Goal: Information Seeking & Learning: Learn about a topic

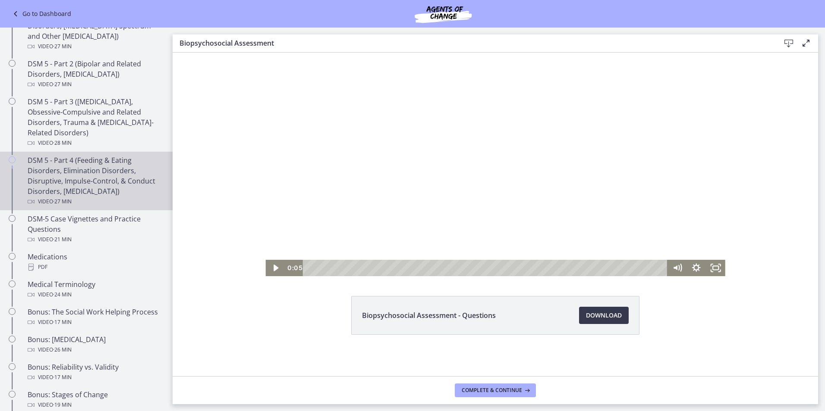
scroll to position [447, 0]
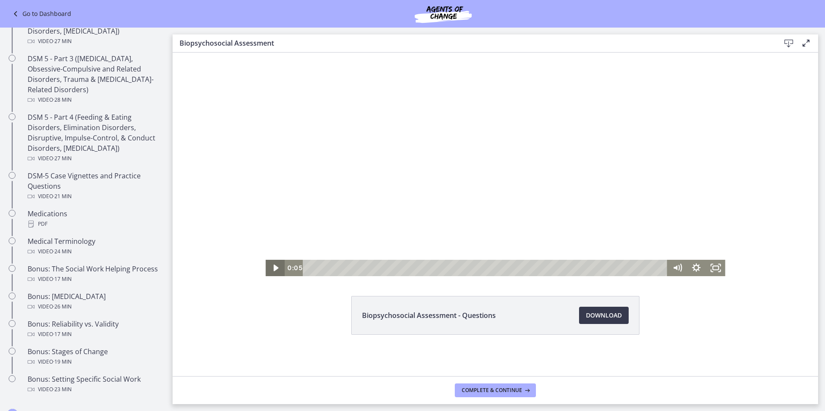
click at [273, 268] on icon "Play Video" at bounding box center [275, 268] width 5 height 7
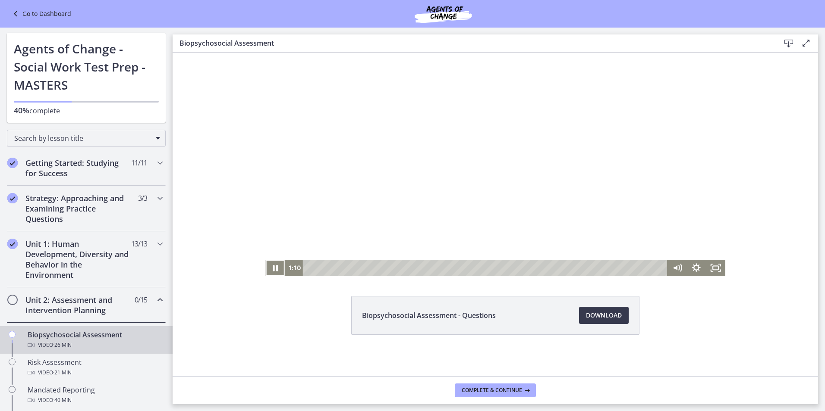
scroll to position [0, 0]
drag, startPoint x: 169, startPoint y: 247, endPoint x: 17, endPoint y: 75, distance: 229.1
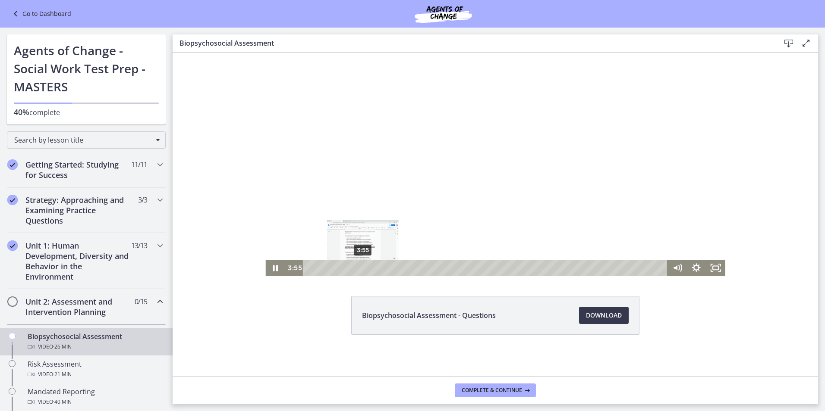
click at [360, 267] on div "3:55" at bounding box center [486, 268] width 353 height 16
click at [383, 267] on div "5:35" at bounding box center [486, 268] width 353 height 16
click at [418, 267] on div "8:16" at bounding box center [486, 268] width 353 height 16
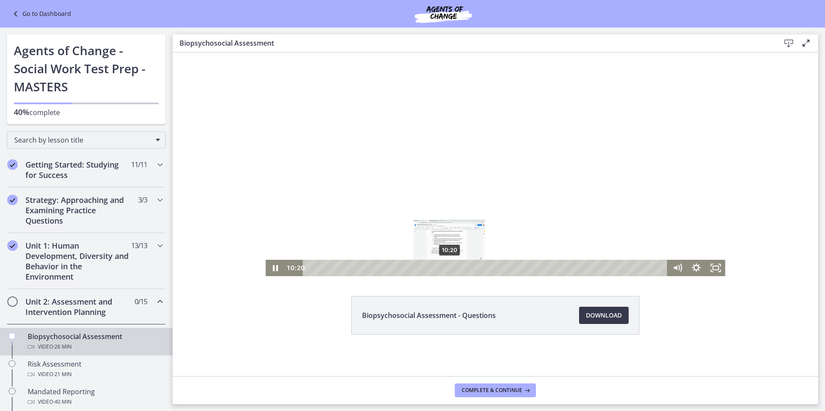
click at [446, 267] on div "10:20" at bounding box center [486, 268] width 353 height 16
click at [470, 267] on div "12:08" at bounding box center [486, 268] width 353 height 16
click at [489, 267] on div "13:32" at bounding box center [486, 268] width 353 height 16
click at [501, 267] on div "14:24" at bounding box center [486, 268] width 353 height 16
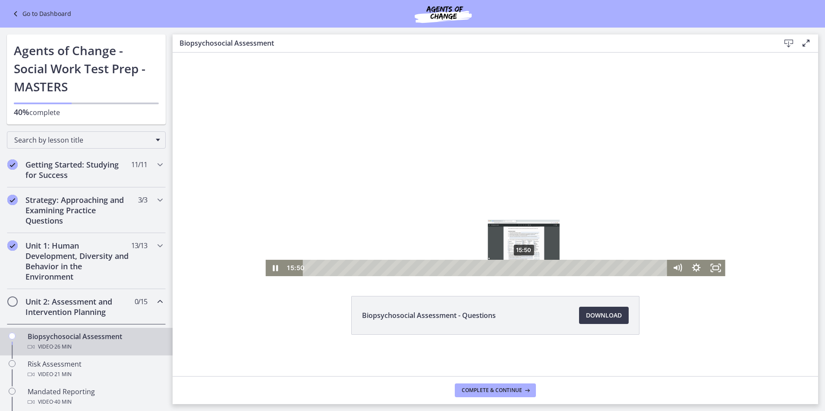
click at [520, 267] on div "15:50" at bounding box center [486, 268] width 353 height 16
click at [507, 268] on div "14:49" at bounding box center [486, 268] width 353 height 16
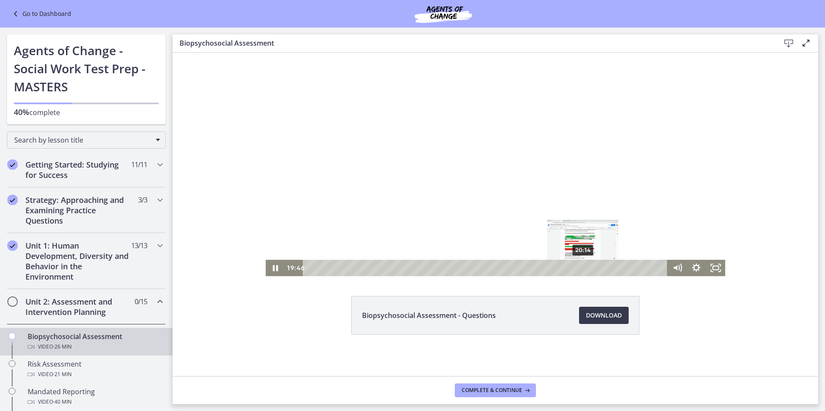
click at [580, 267] on div "20:14" at bounding box center [486, 268] width 353 height 16
click at [265, 267] on icon "Pause" at bounding box center [274, 268] width 23 height 20
click at [265, 260] on button "Play Video" at bounding box center [274, 268] width 19 height 16
click at [272, 270] on icon "Pause" at bounding box center [274, 268] width 19 height 16
click at [268, 264] on icon "Play Video" at bounding box center [275, 268] width 19 height 16
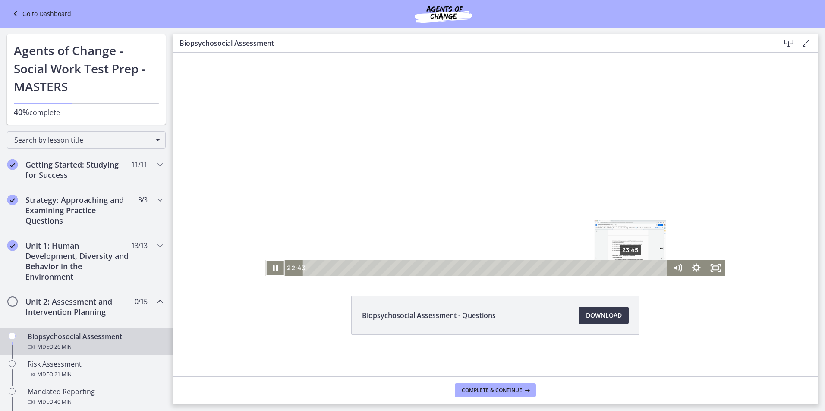
click at [627, 267] on div "23:45" at bounding box center [486, 268] width 353 height 16
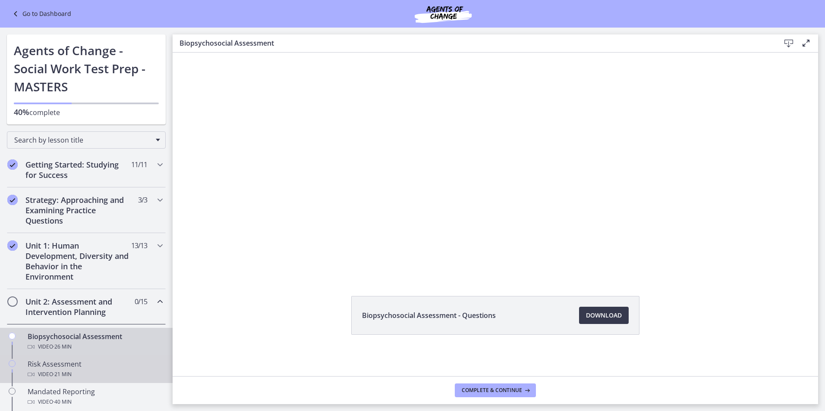
click at [77, 366] on div "Risk Assessment Video · 21 min" at bounding box center [95, 369] width 135 height 21
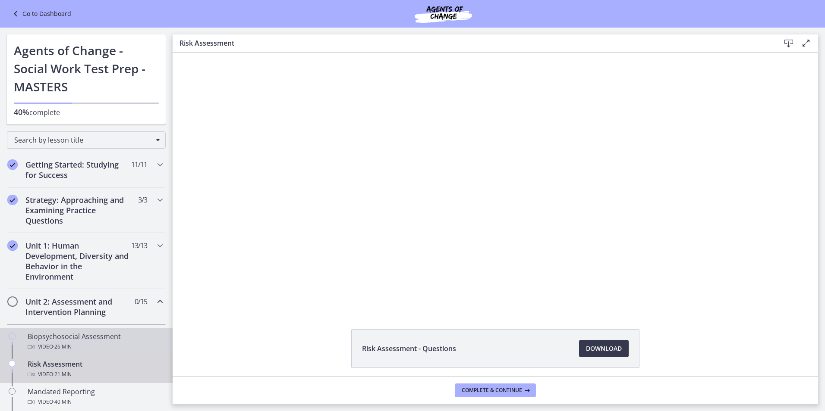
click at [112, 338] on div "Biopsychosocial Assessment Video · 26 min" at bounding box center [95, 342] width 135 height 21
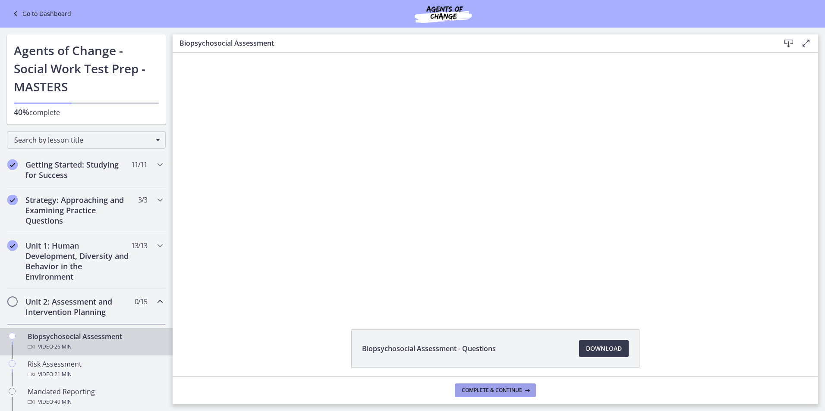
click at [513, 392] on span "Complete & continue" at bounding box center [491, 390] width 60 height 7
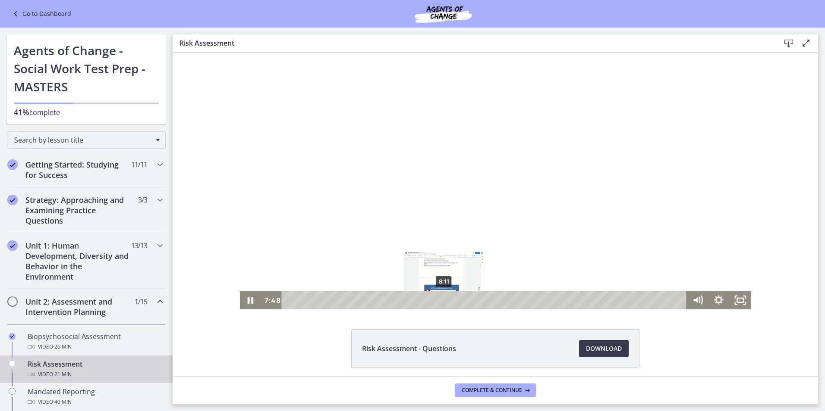
click at [441, 300] on div "8:11" at bounding box center [485, 301] width 392 height 18
click at [449, 299] on div "8:37" at bounding box center [485, 301] width 392 height 18
click at [460, 300] on div "9:11" at bounding box center [485, 301] width 392 height 18
click at [473, 299] on div "9:52" at bounding box center [485, 301] width 392 height 18
click at [484, 299] on div "10:28" at bounding box center [485, 301] width 392 height 18
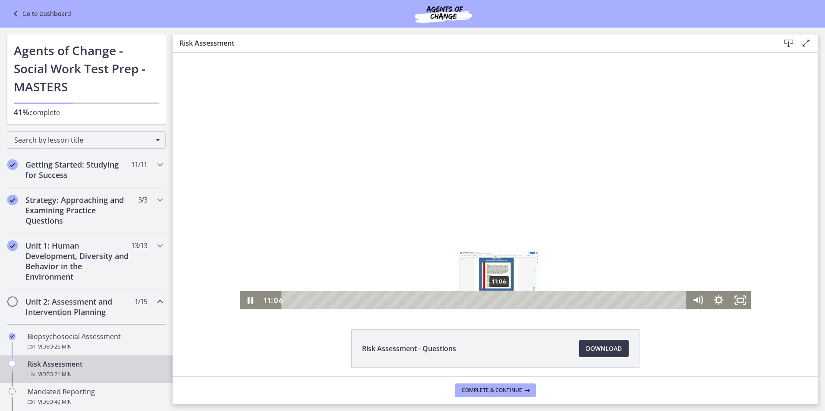
click at [496, 299] on div "11:06" at bounding box center [485, 301] width 392 height 18
click at [517, 301] on div "12:12" at bounding box center [485, 301] width 392 height 18
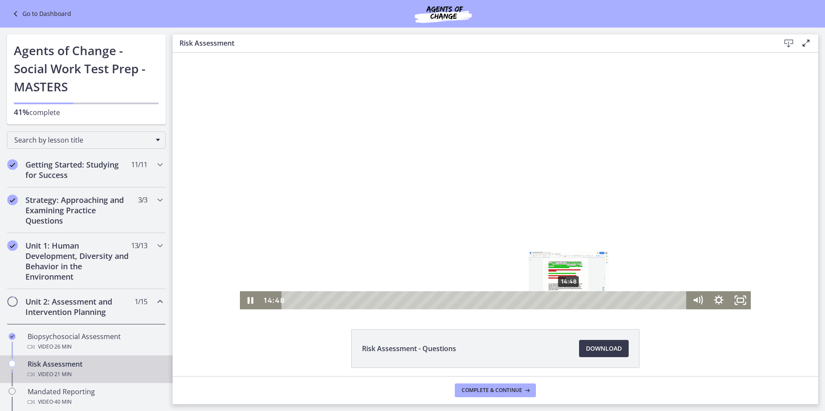
click at [566, 300] on div "14:48" at bounding box center [485, 301] width 392 height 18
click at [578, 300] on div "15:28" at bounding box center [485, 301] width 392 height 18
click at [633, 299] on div "18:22" at bounding box center [485, 301] width 392 height 18
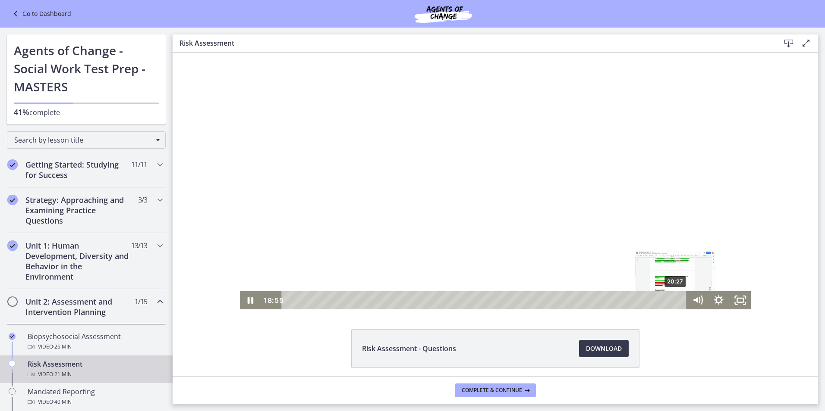
click at [672, 299] on div "20:27" at bounding box center [485, 301] width 392 height 18
click at [666, 299] on div "20:06" at bounding box center [485, 301] width 392 height 18
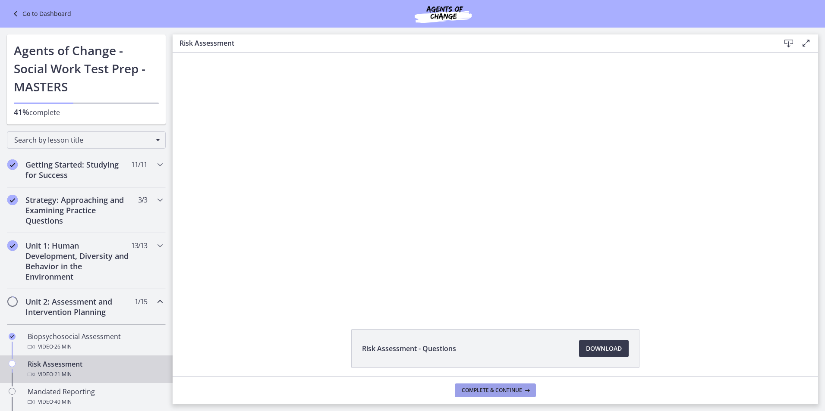
click at [480, 394] on button "Complete & continue" at bounding box center [495, 391] width 81 height 14
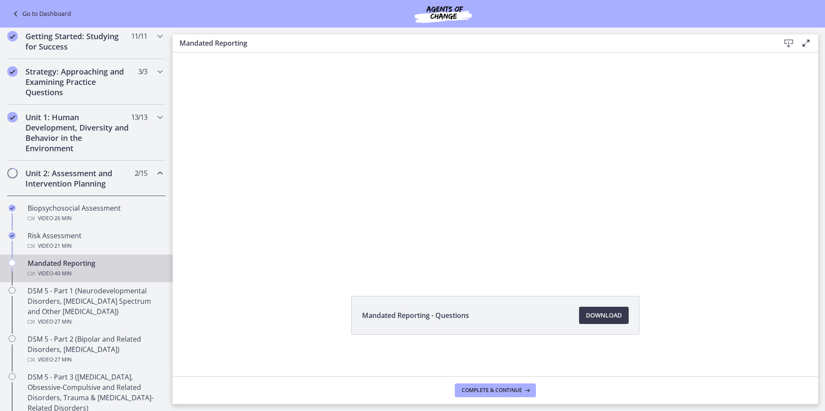
scroll to position [129, 0]
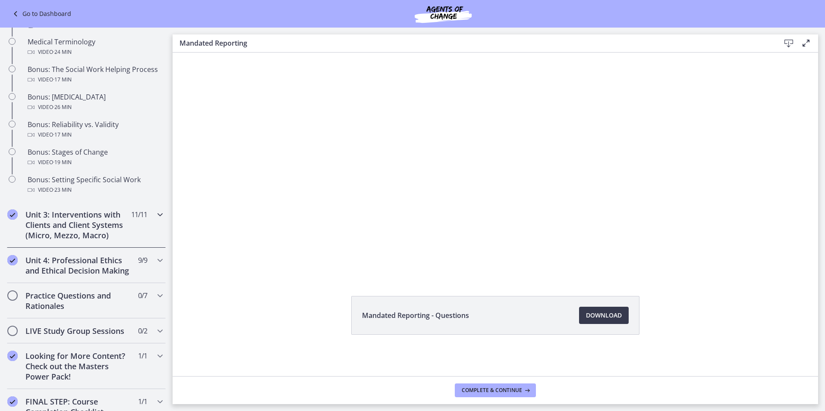
click at [56, 216] on h2 "Unit 3: Interventions with Clients and Client Systems (Micro, Mezzo, Macro)" at bounding box center [77, 225] width 105 height 31
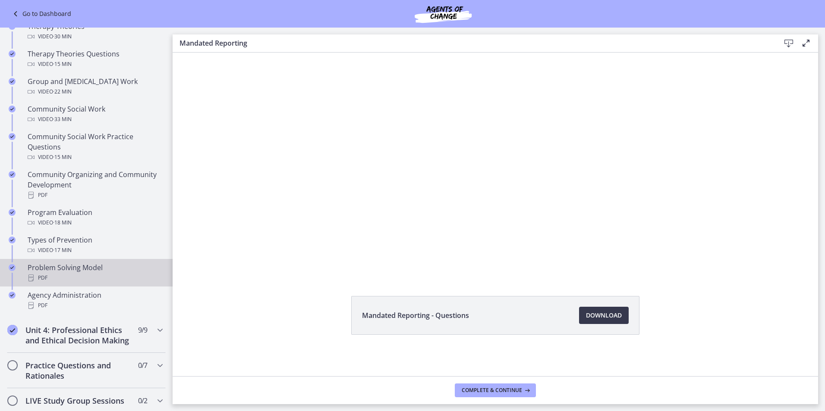
scroll to position [456, 0]
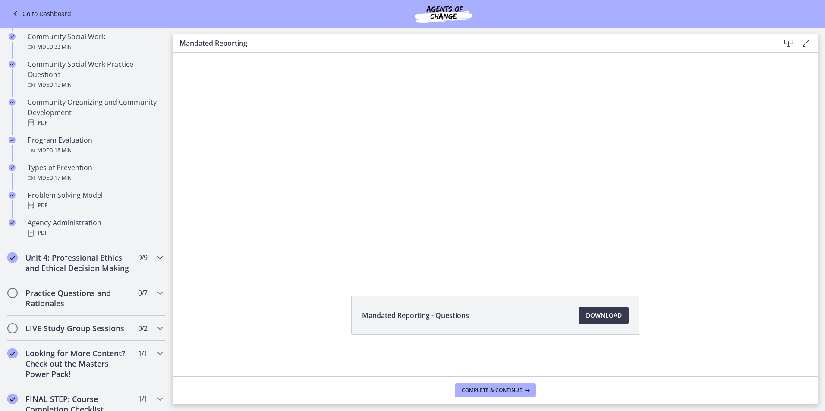
click at [57, 259] on h2 "Unit 4: Professional Ethics and Ethical Decision Making" at bounding box center [77, 263] width 105 height 21
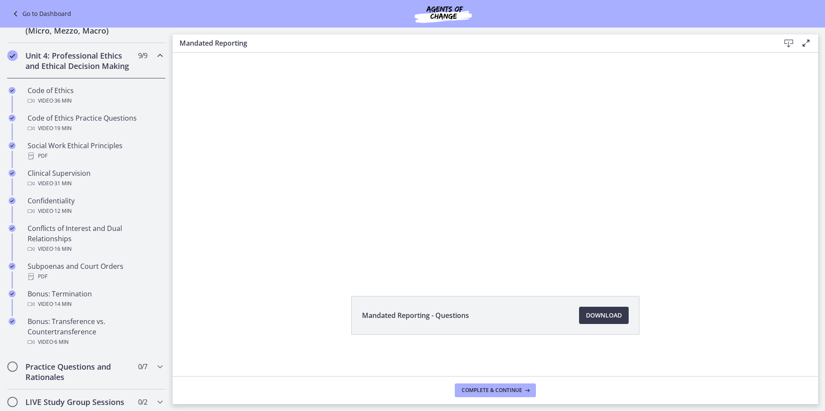
scroll to position [327, 0]
click at [25, 68] on h2 "Unit 4: Professional Ethics and Ethical Decision Making" at bounding box center [77, 61] width 105 height 21
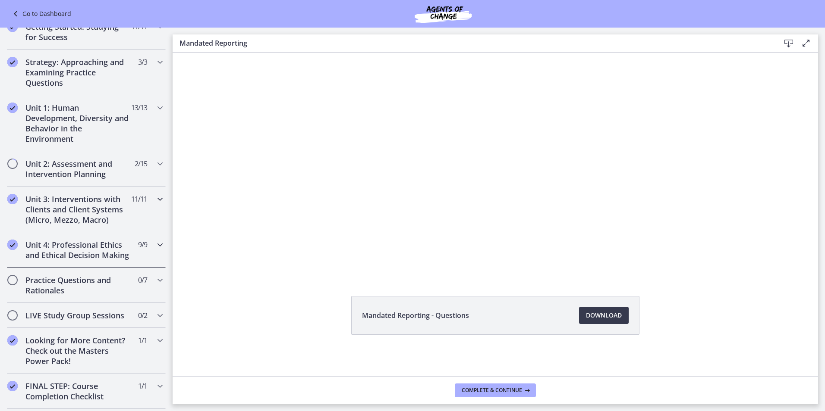
scroll to position [125, 0]
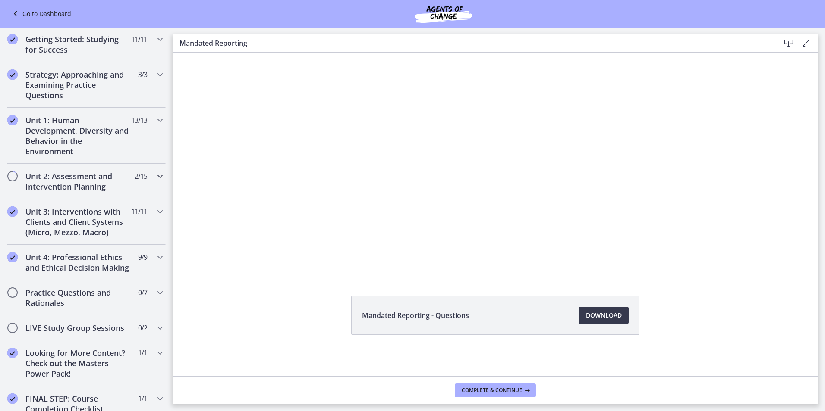
click at [94, 182] on h2 "Unit 2: Assessment and Intervention Planning" at bounding box center [77, 181] width 105 height 21
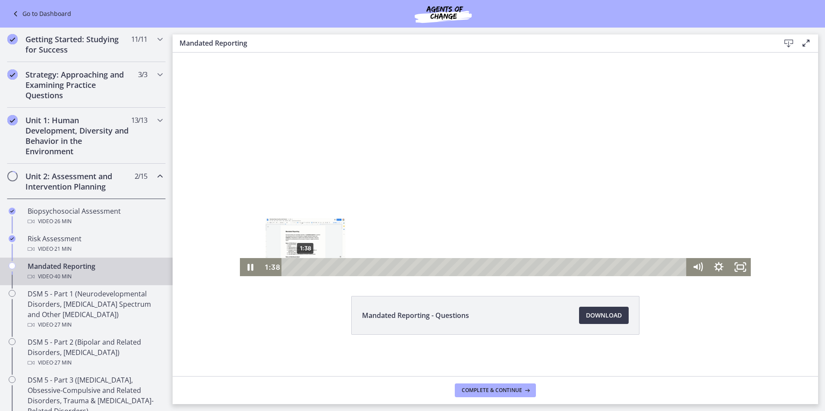
click at [302, 265] on div "1:38" at bounding box center [485, 267] width 392 height 18
click at [318, 265] on div "3:19" at bounding box center [485, 267] width 392 height 18
click at [349, 265] on div "6:31" at bounding box center [485, 267] width 392 height 18
click at [377, 267] on div "9:22" at bounding box center [485, 267] width 392 height 18
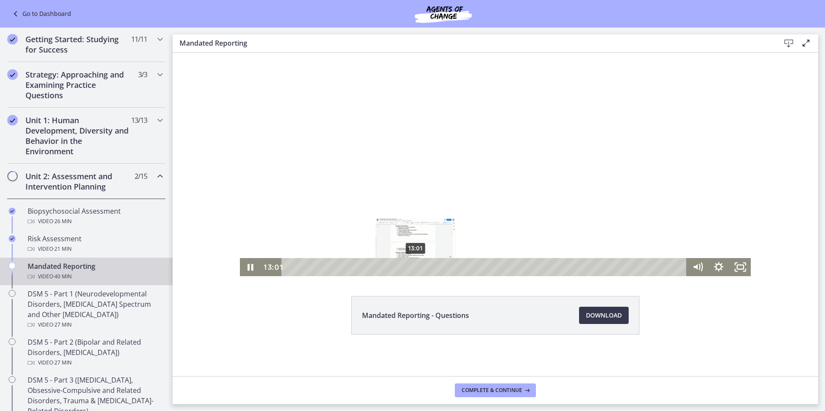
click at [412, 269] on div "13:01" at bounding box center [485, 267] width 392 height 18
click at [442, 268] on div "16:02" at bounding box center [485, 267] width 392 height 18
click at [464, 265] on div "18:19" at bounding box center [485, 267] width 392 height 18
click at [486, 265] on div "20:40" at bounding box center [485, 267] width 392 height 18
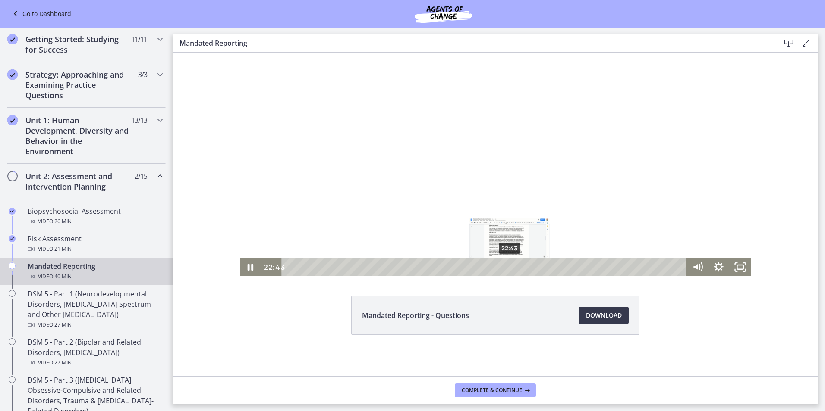
click at [506, 264] on div "22:43" at bounding box center [485, 267] width 392 height 18
click at [528, 264] on div "24:59" at bounding box center [485, 267] width 392 height 18
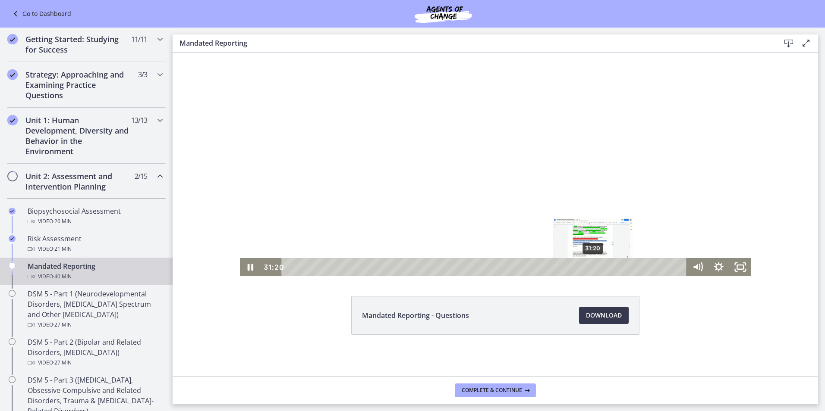
click at [590, 264] on div "31:20" at bounding box center [485, 267] width 392 height 18
click at [615, 265] on div "33:55" at bounding box center [485, 267] width 392 height 18
click at [564, 265] on div "28:38" at bounding box center [485, 267] width 392 height 18
click at [656, 266] on div "38:11" at bounding box center [485, 267] width 392 height 18
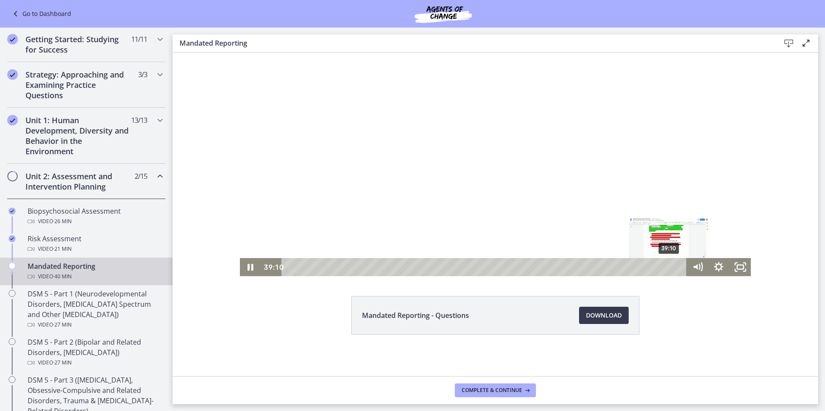
click at [666, 266] on div "39:10" at bounding box center [485, 267] width 392 height 18
click at [674, 266] on div "40:03" at bounding box center [485, 267] width 392 height 18
click at [487, 388] on span "Complete & continue" at bounding box center [491, 390] width 60 height 7
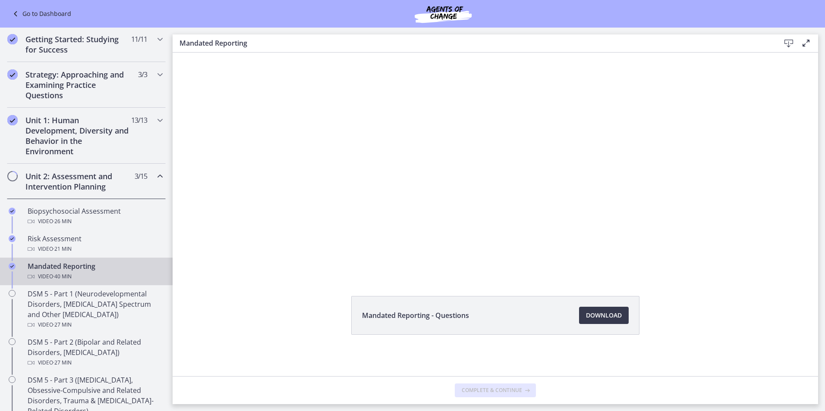
scroll to position [0, 0]
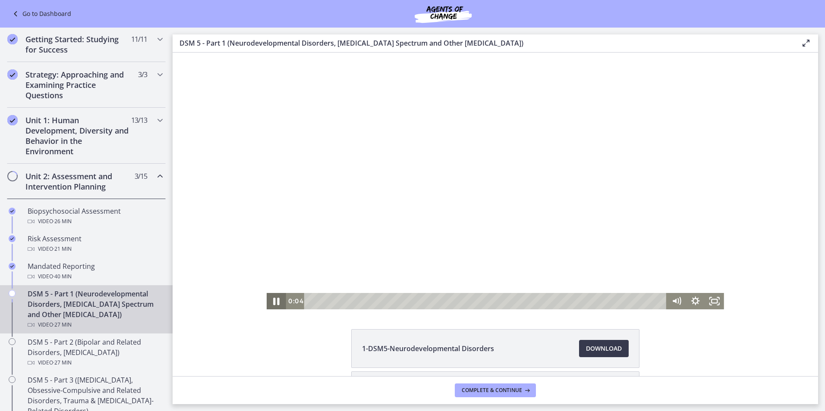
click at [273, 302] on icon "Pause" at bounding box center [276, 302] width 23 height 20
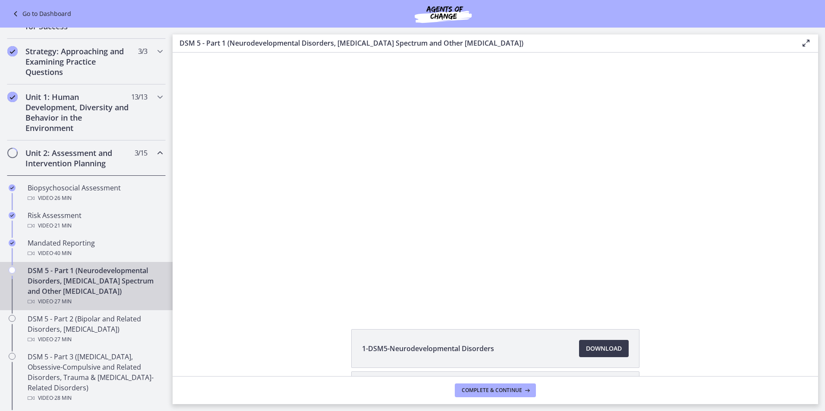
scroll to position [82, 0]
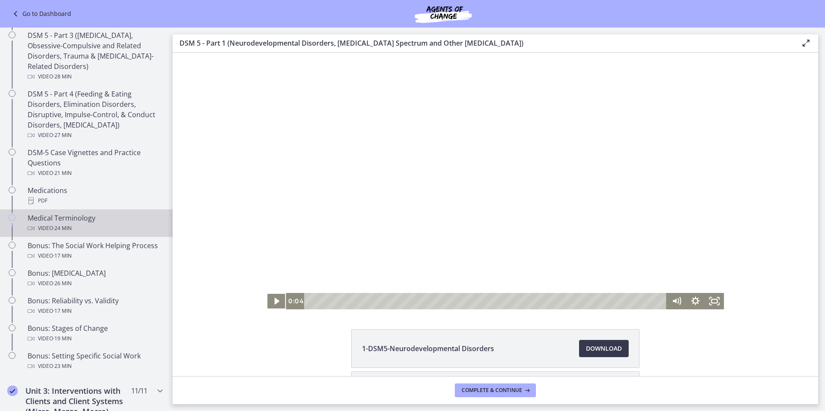
click at [94, 215] on div "Getting Started: Studying for Success 11 / 11 Completed Welcome to Agents of Ch…" at bounding box center [86, 212] width 172 height 1061
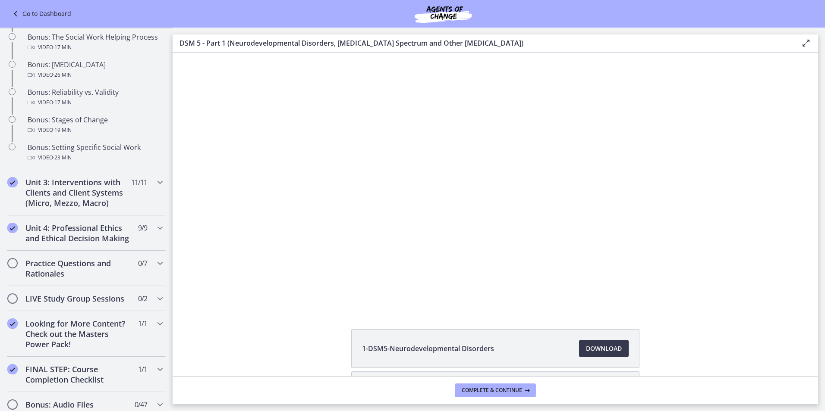
scroll to position [822, 0]
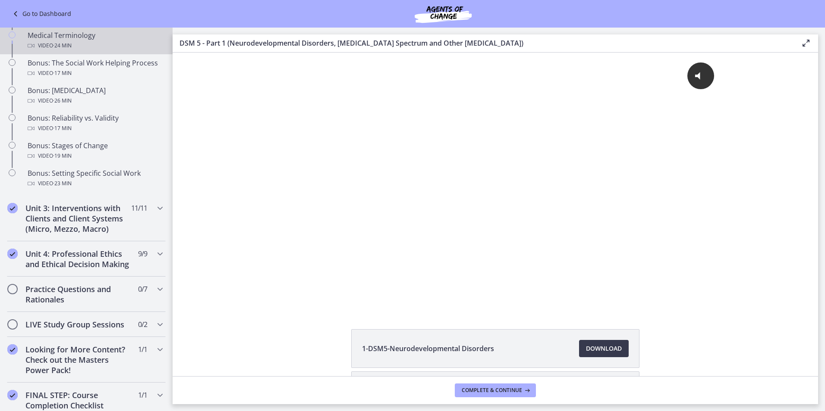
click at [53, 312] on div "Getting Started: Studying for Success 11 / 11 Completed Welcome to Agents of Ch…" at bounding box center [86, 29] width 172 height 1061
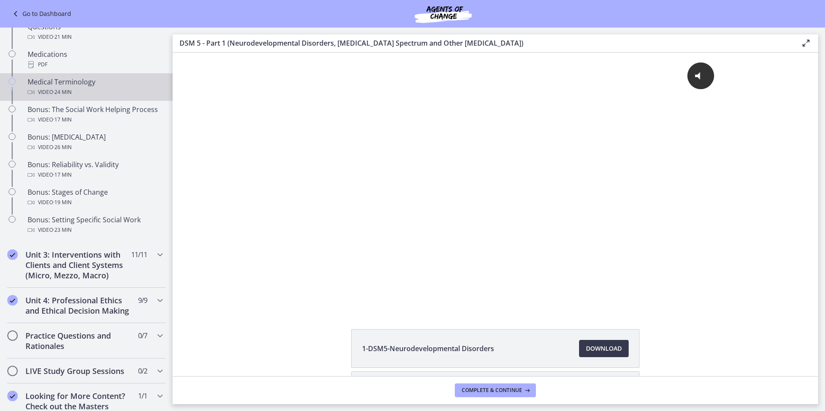
scroll to position [822, 0]
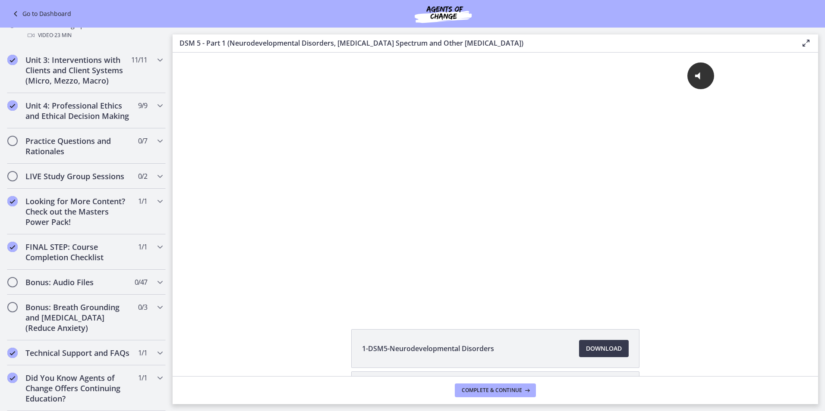
click at [26, 16] on link "Go to Dashboard" at bounding box center [40, 14] width 61 height 10
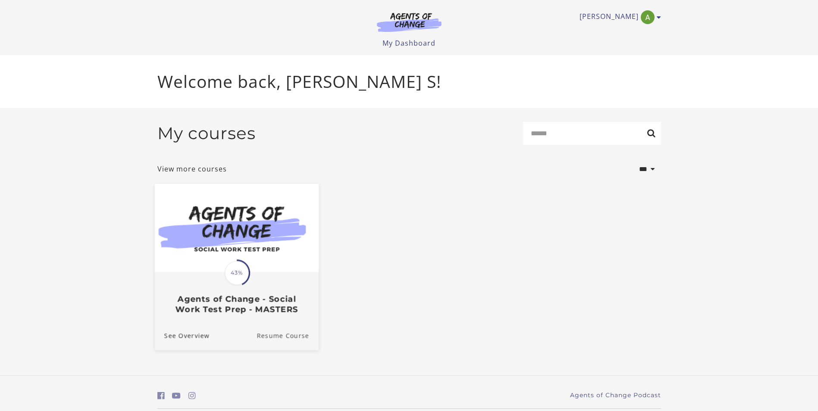
click at [276, 342] on link "Resume Course" at bounding box center [288, 336] width 62 height 29
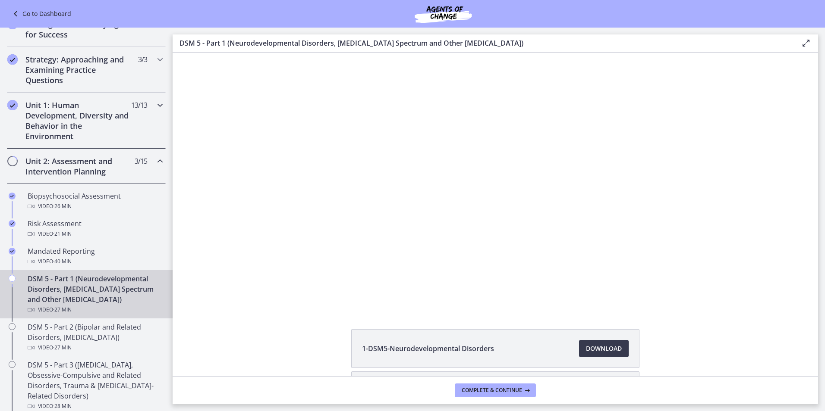
scroll to position [172, 0]
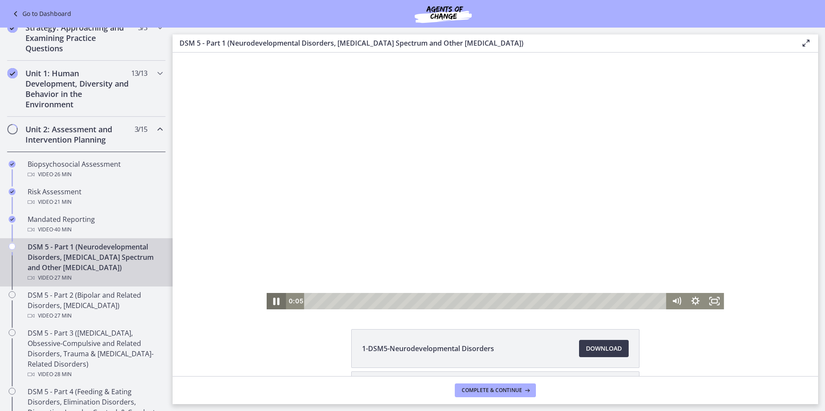
click at [274, 302] on icon "Pause" at bounding box center [276, 301] width 6 height 7
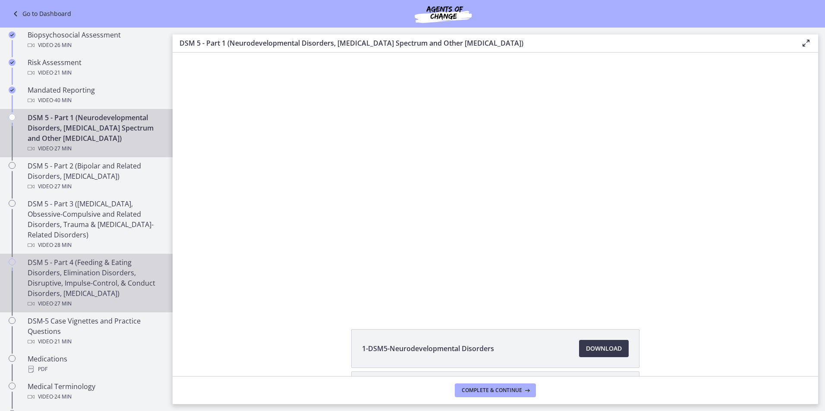
scroll to position [431, 0]
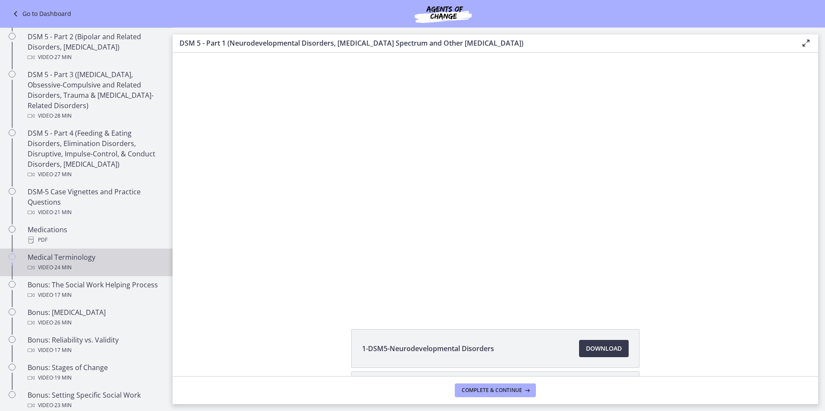
click at [84, 255] on div "Medical Terminology Video · 24 min" at bounding box center [95, 262] width 135 height 21
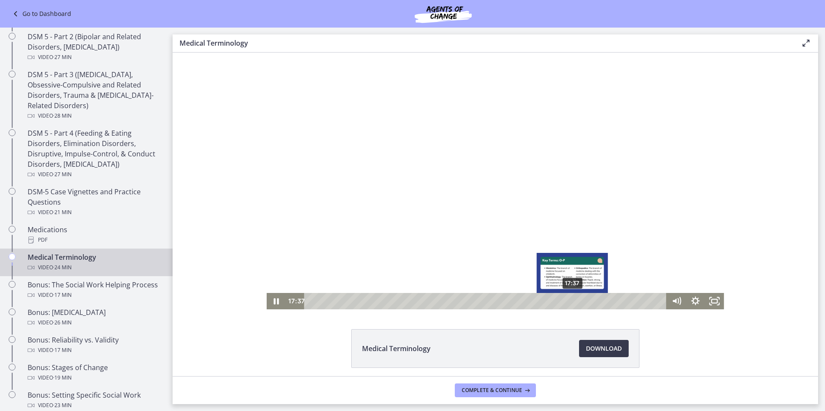
click at [569, 302] on div "17:37" at bounding box center [486, 301] width 351 height 16
click at [576, 302] on div "18:03" at bounding box center [486, 301] width 351 height 16
click at [589, 302] on div "18:55" at bounding box center [486, 301] width 351 height 16
click at [594, 302] on div "19:16" at bounding box center [486, 301] width 351 height 16
click at [599, 302] on div "19:37" at bounding box center [486, 301] width 351 height 16
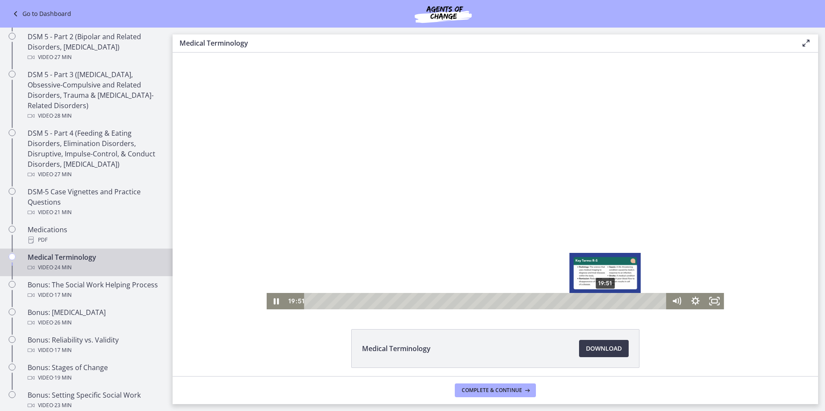
click at [602, 302] on div "19:51" at bounding box center [486, 301] width 351 height 16
click at [609, 302] on div "20:17" at bounding box center [486, 301] width 351 height 16
click at [618, 302] on div "20:52" at bounding box center [486, 301] width 351 height 16
click at [626, 302] on div "21:27" at bounding box center [486, 301] width 351 height 16
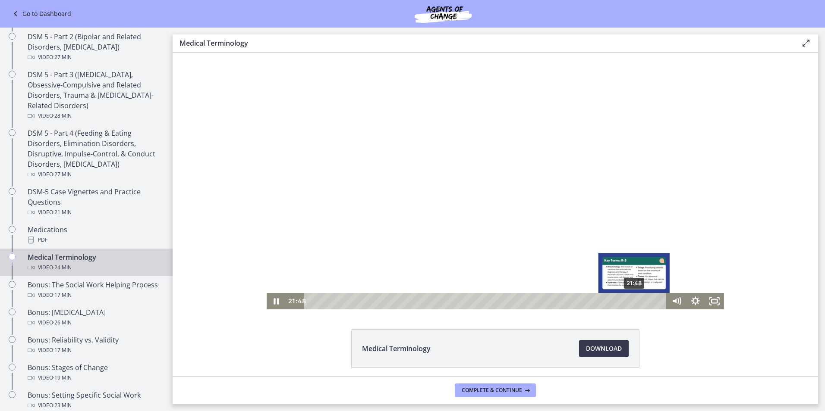
click at [631, 302] on div "21:48" at bounding box center [486, 301] width 351 height 16
click at [636, 301] on div "22:07" at bounding box center [486, 301] width 351 height 16
click at [641, 301] on div "22:28" at bounding box center [486, 301] width 351 height 16
click at [648, 301] on div "22:54" at bounding box center [486, 301] width 351 height 16
click at [655, 301] on div "23:22" at bounding box center [486, 301] width 351 height 16
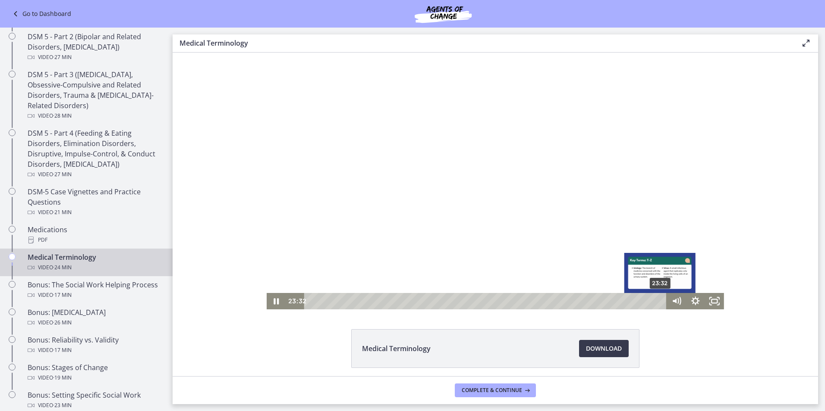
click at [657, 300] on div "23:32" at bounding box center [486, 301] width 351 height 16
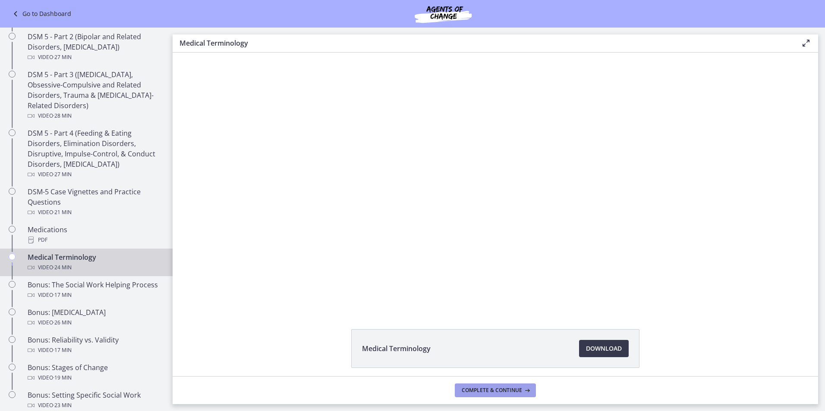
click at [495, 395] on button "Complete & continue" at bounding box center [495, 391] width 81 height 14
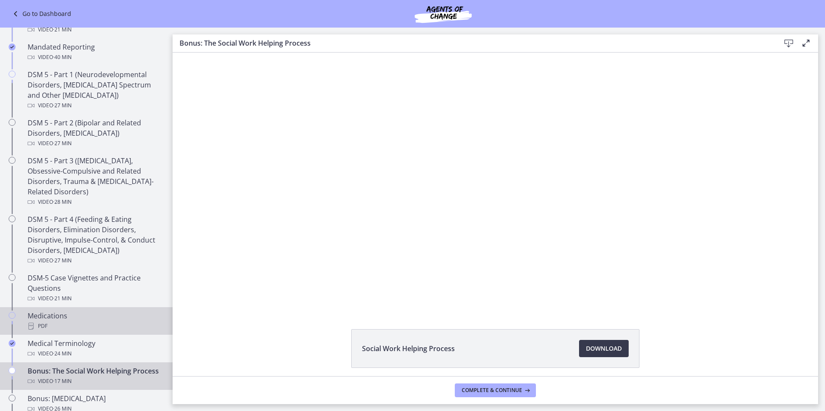
scroll to position [302, 0]
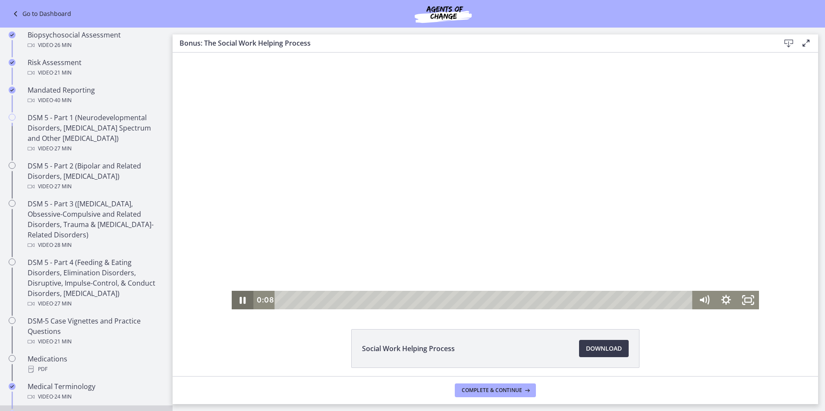
click at [240, 305] on icon "Pause" at bounding box center [243, 300] width 22 height 19
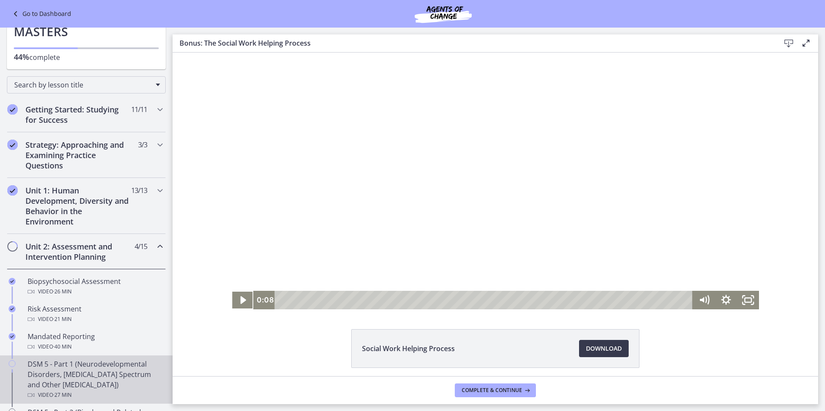
scroll to position [0, 0]
